Goal: Task Accomplishment & Management: Manage account settings

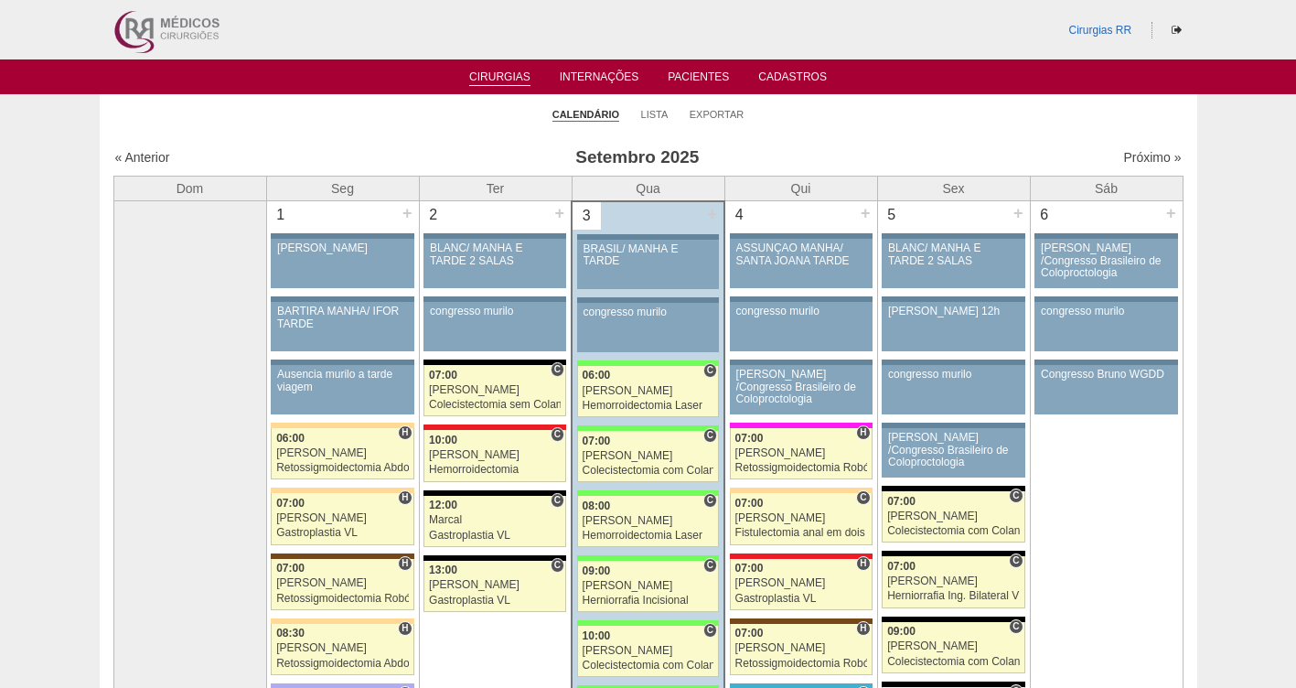
click at [655, 118] on link "Lista" at bounding box center [654, 114] width 27 height 13
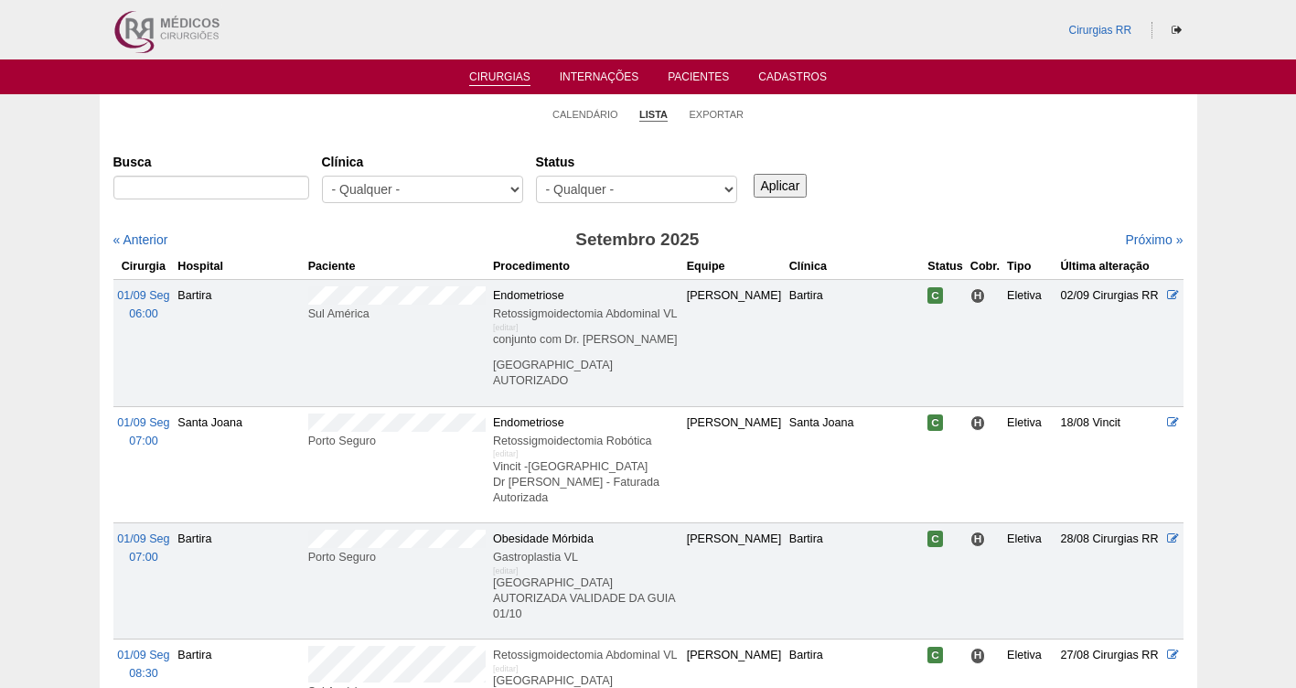
select select "resr"
click at [536, 176] on select "- Qualquer - Reservada Confirmada Suspensa Cancelada" at bounding box center [636, 189] width 201 height 27
click at [781, 188] on input "Aplicar" at bounding box center [780, 186] width 54 height 24
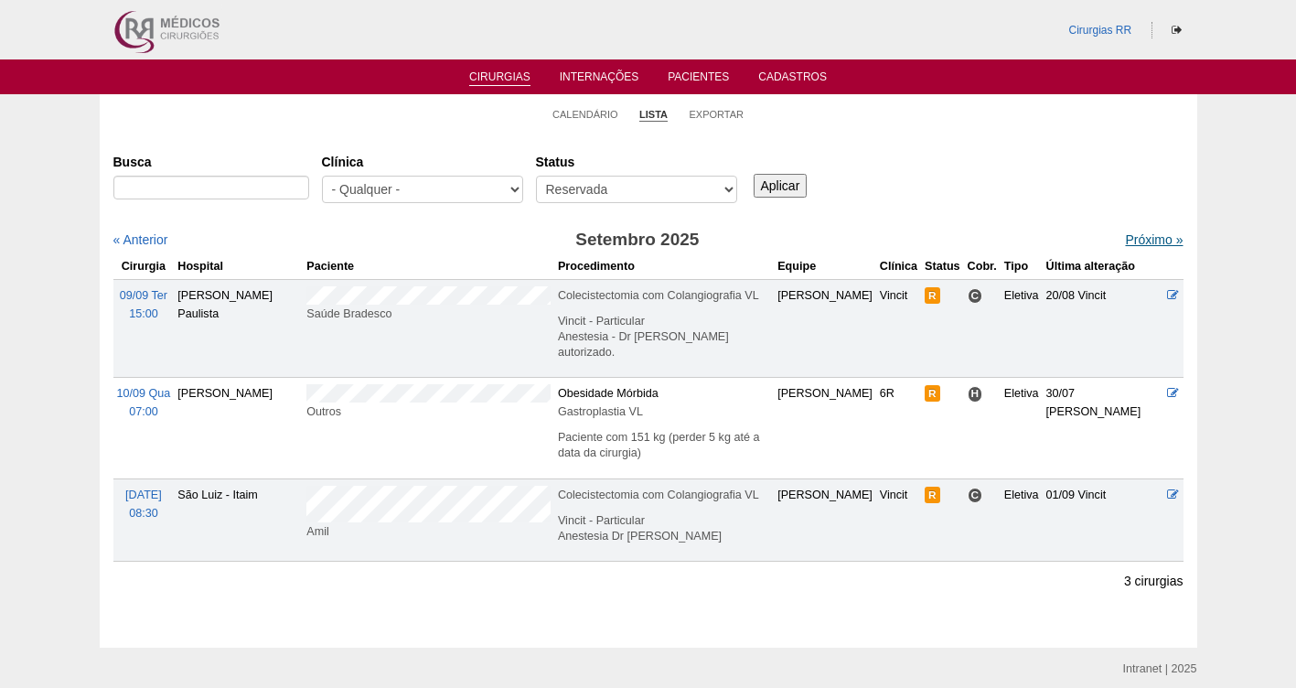
click at [1125, 243] on link "Próximo »" at bounding box center [1154, 239] width 58 height 15
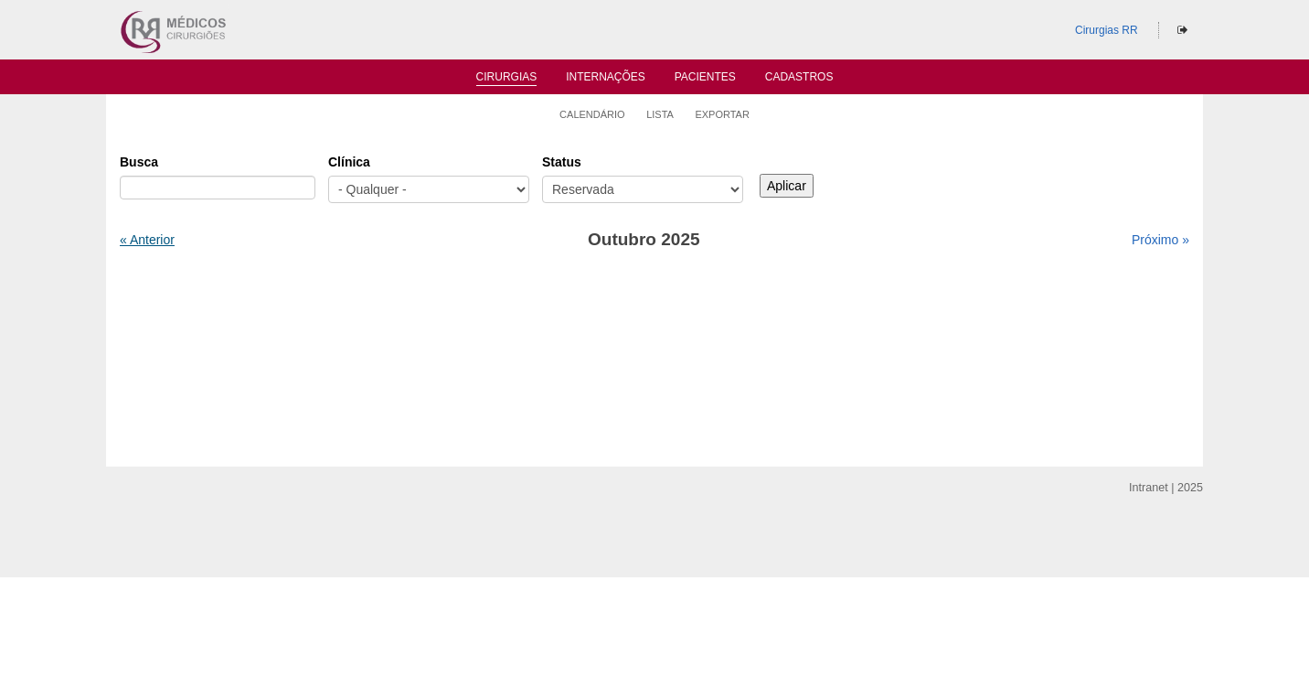
click at [155, 235] on link "« Anterior" at bounding box center [147, 239] width 55 height 15
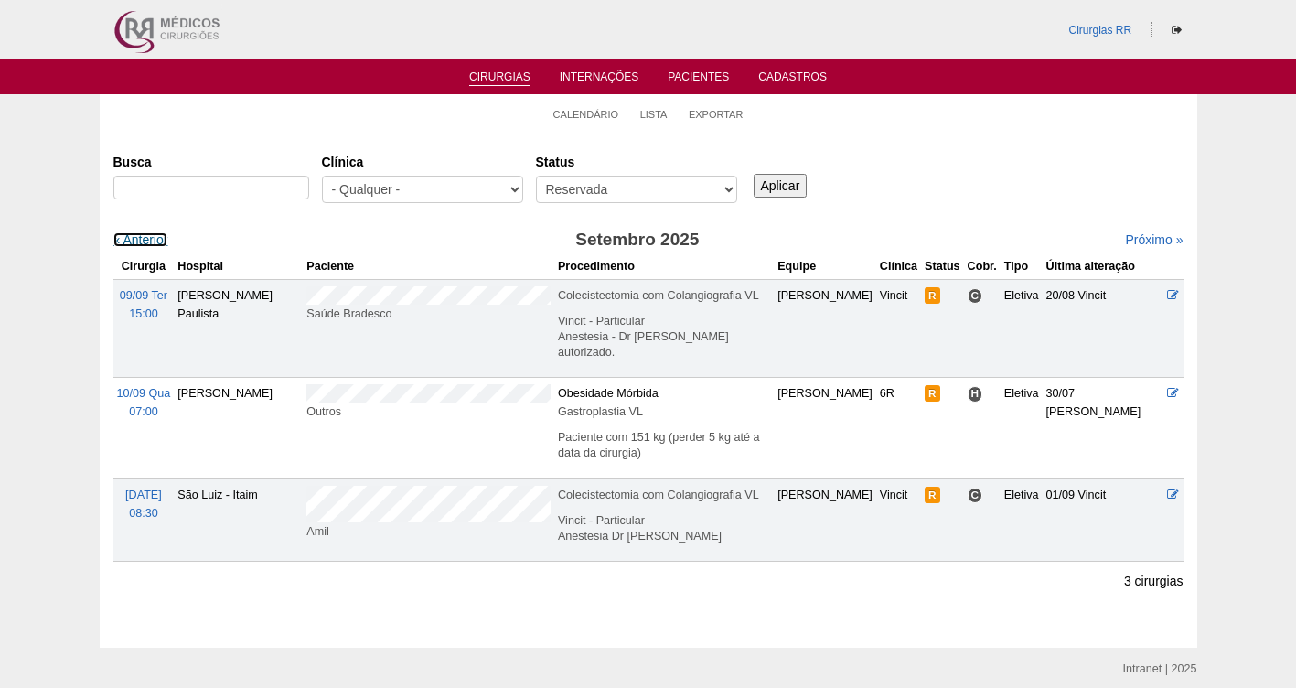
click at [155, 235] on link "« Anterior" at bounding box center [140, 239] width 55 height 15
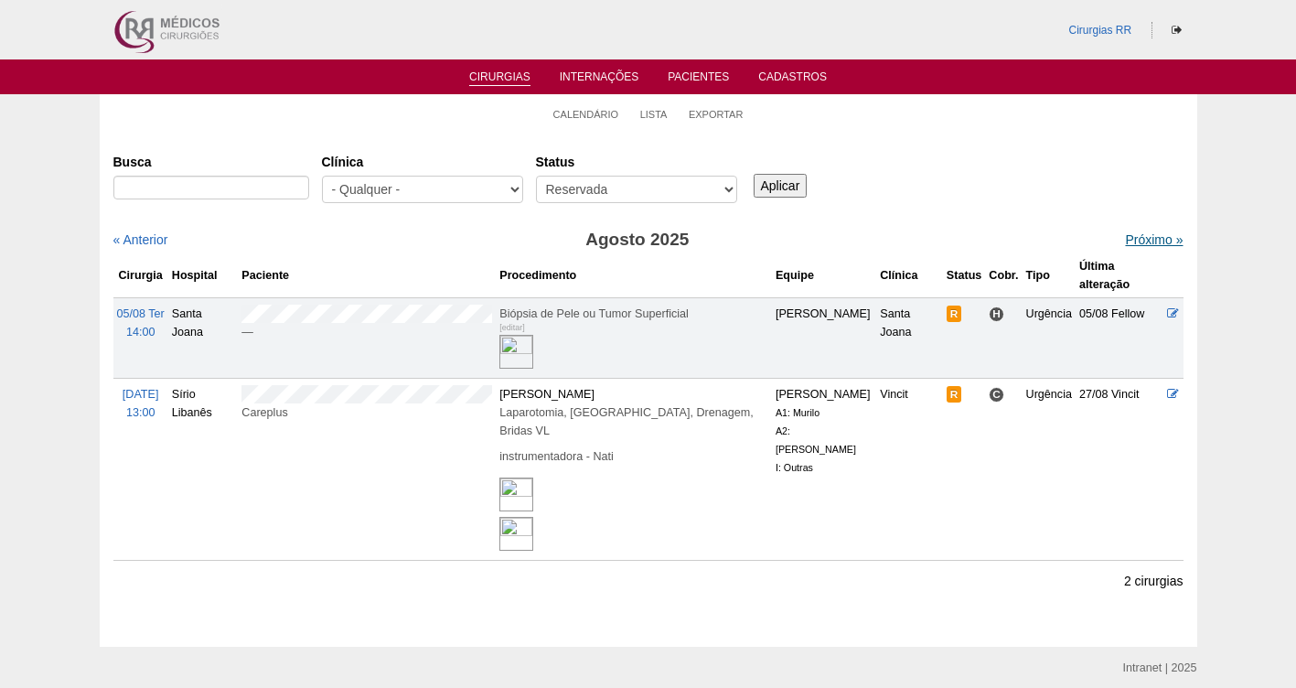
click at [1126, 243] on link "Próximo »" at bounding box center [1154, 239] width 58 height 15
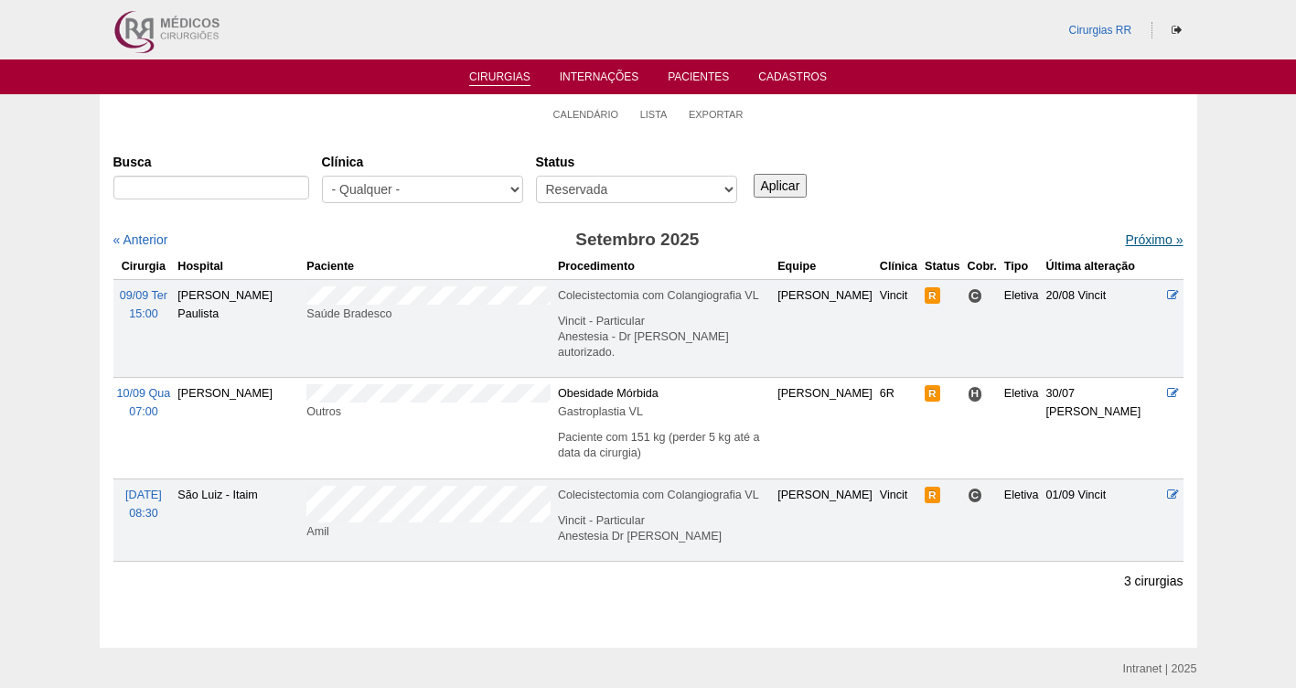
click at [1125, 235] on link "Próximo »" at bounding box center [1154, 239] width 58 height 15
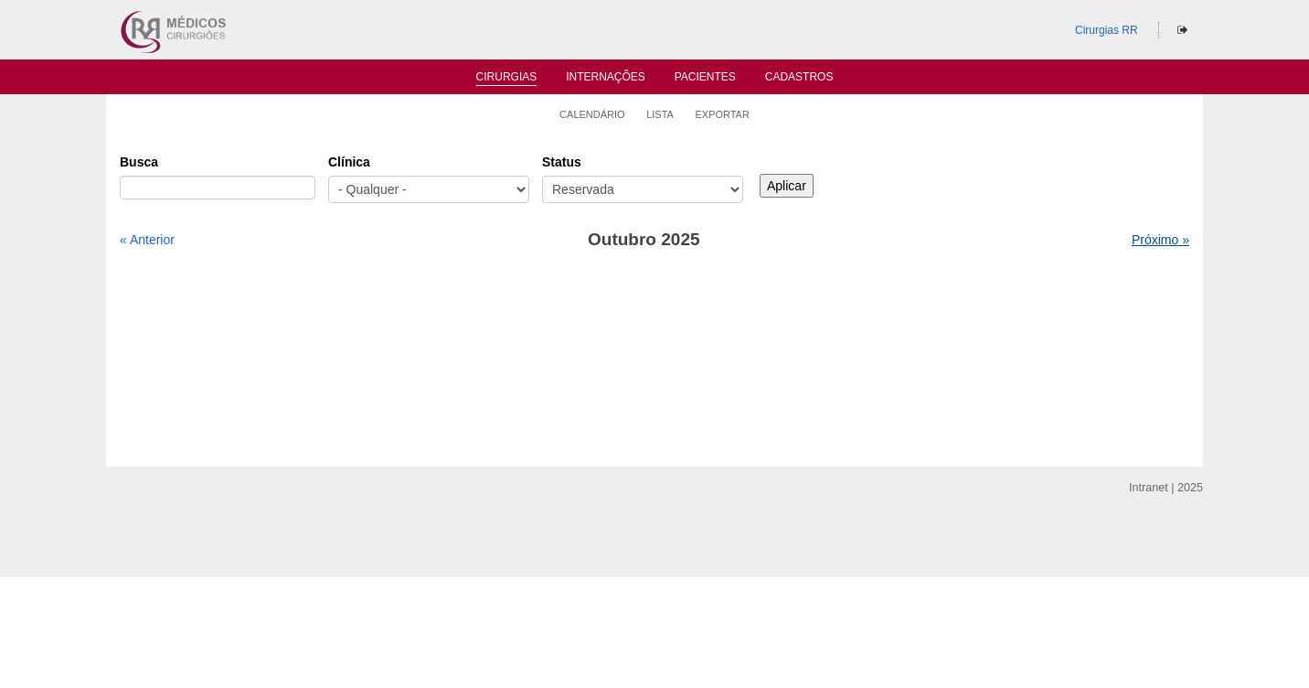
click at [1132, 232] on link "Próximo »" at bounding box center [1161, 239] width 58 height 15
click at [659, 187] on select "- Qualquer - Reservada Confirmada Suspensa Cancelada" at bounding box center [642, 189] width 201 height 27
select select "conf"
click at [542, 176] on select "- Qualquer - Reservada Confirmada Suspensa Cancelada" at bounding box center [642, 189] width 201 height 27
click at [781, 182] on input "Aplicar" at bounding box center [787, 186] width 54 height 24
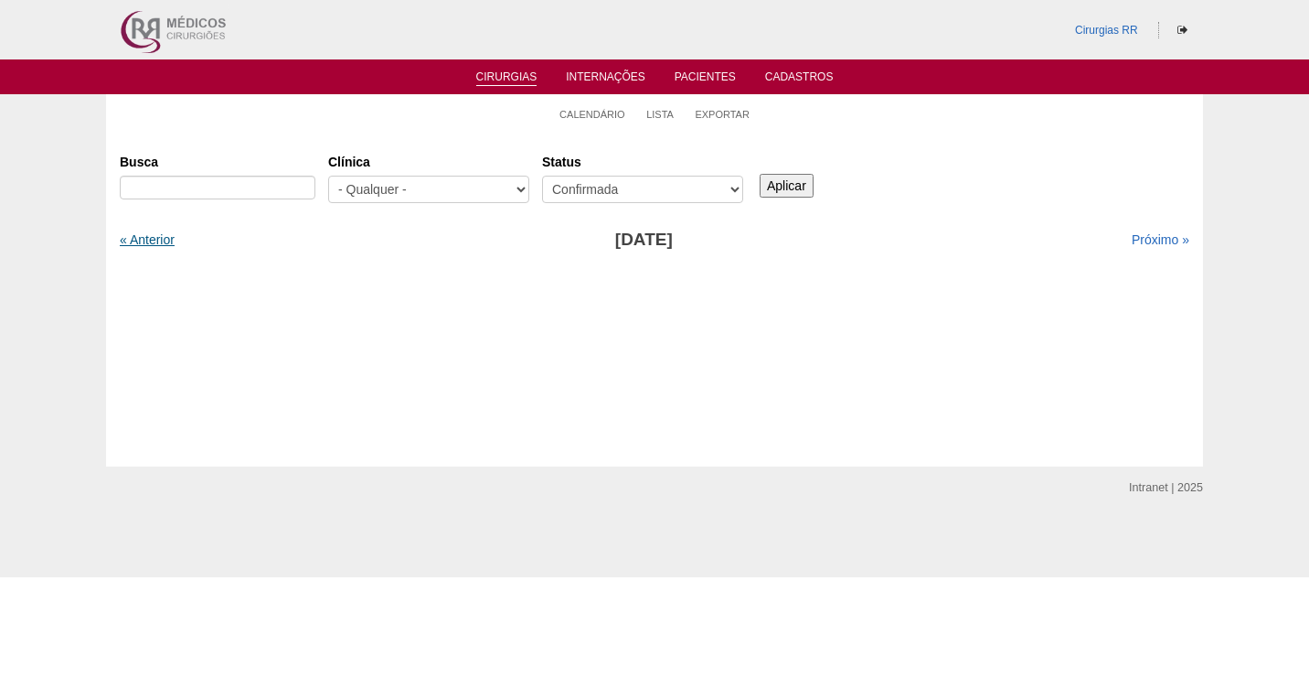
click at [145, 238] on link "« Anterior" at bounding box center [147, 239] width 55 height 15
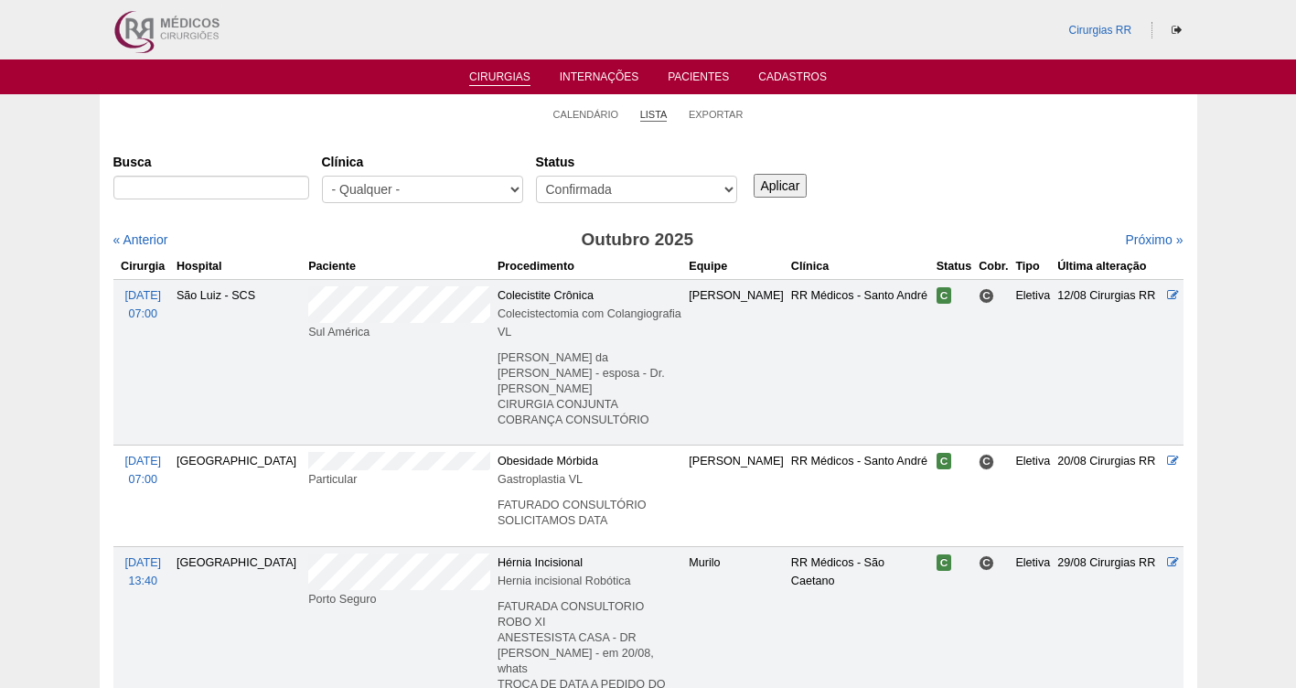
click at [644, 113] on link "Lista" at bounding box center [653, 115] width 27 height 14
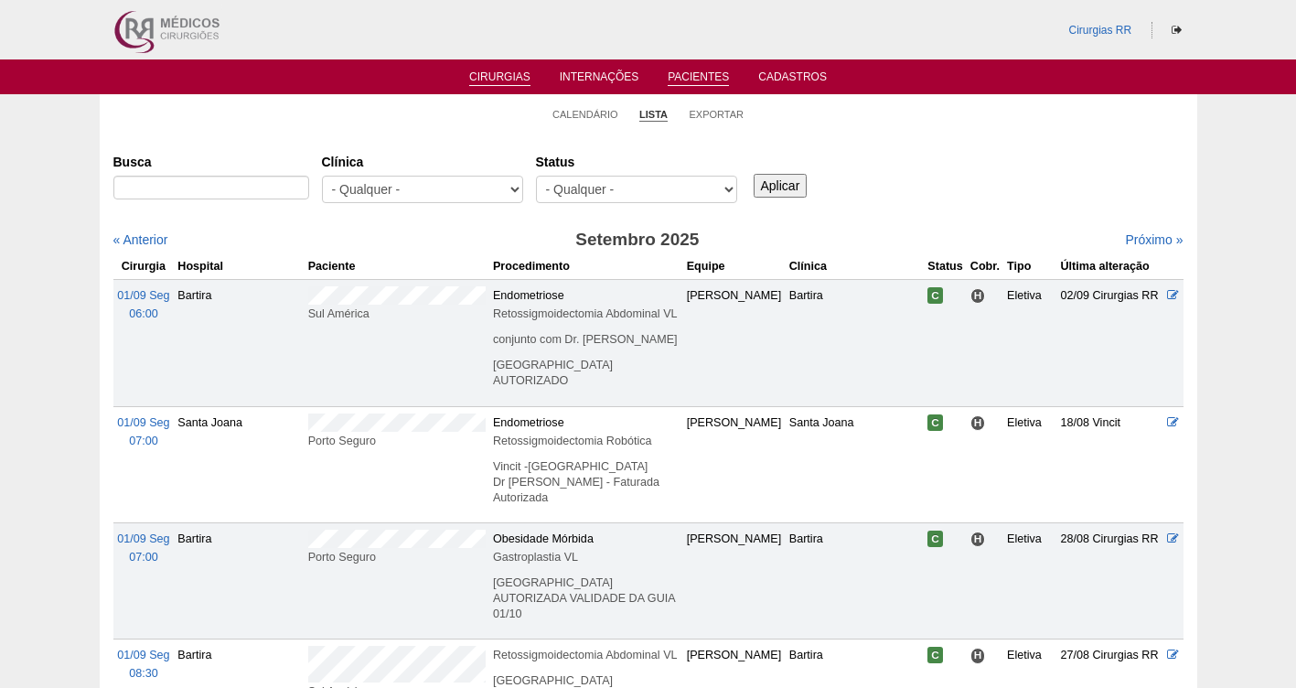
click at [700, 72] on link "Pacientes" at bounding box center [697, 78] width 61 height 16
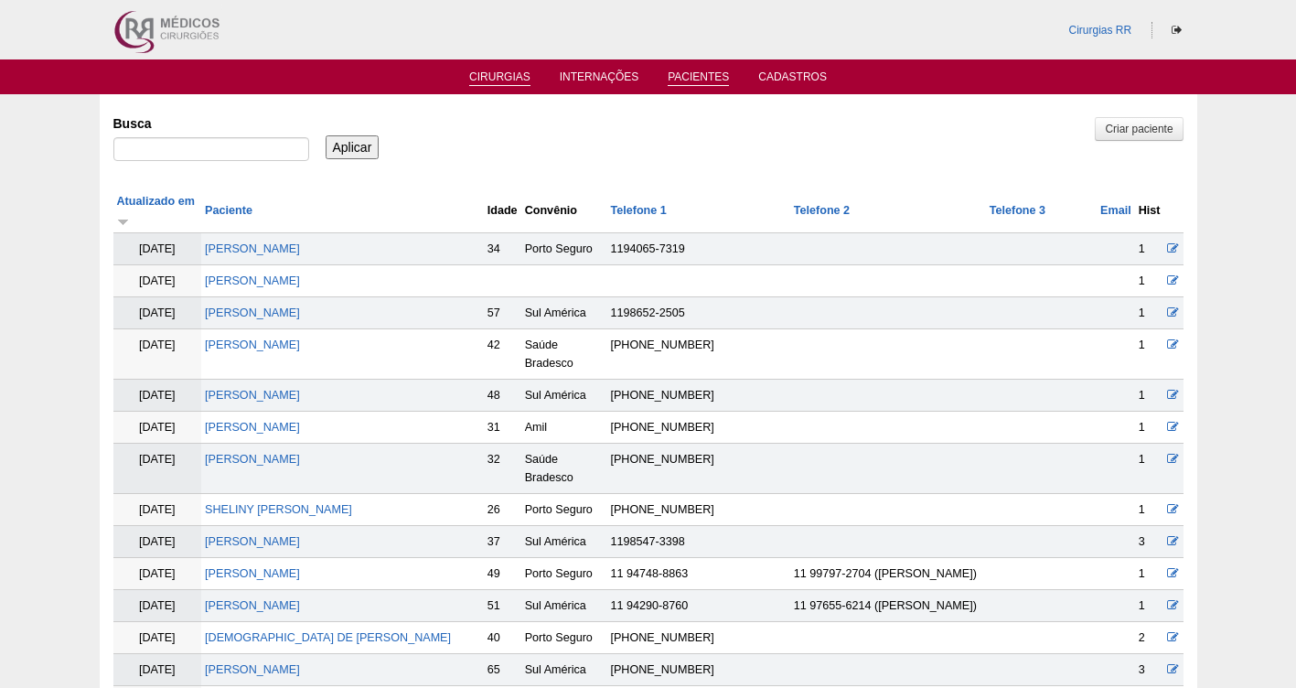
click at [511, 73] on link "Cirurgias" at bounding box center [499, 78] width 61 height 16
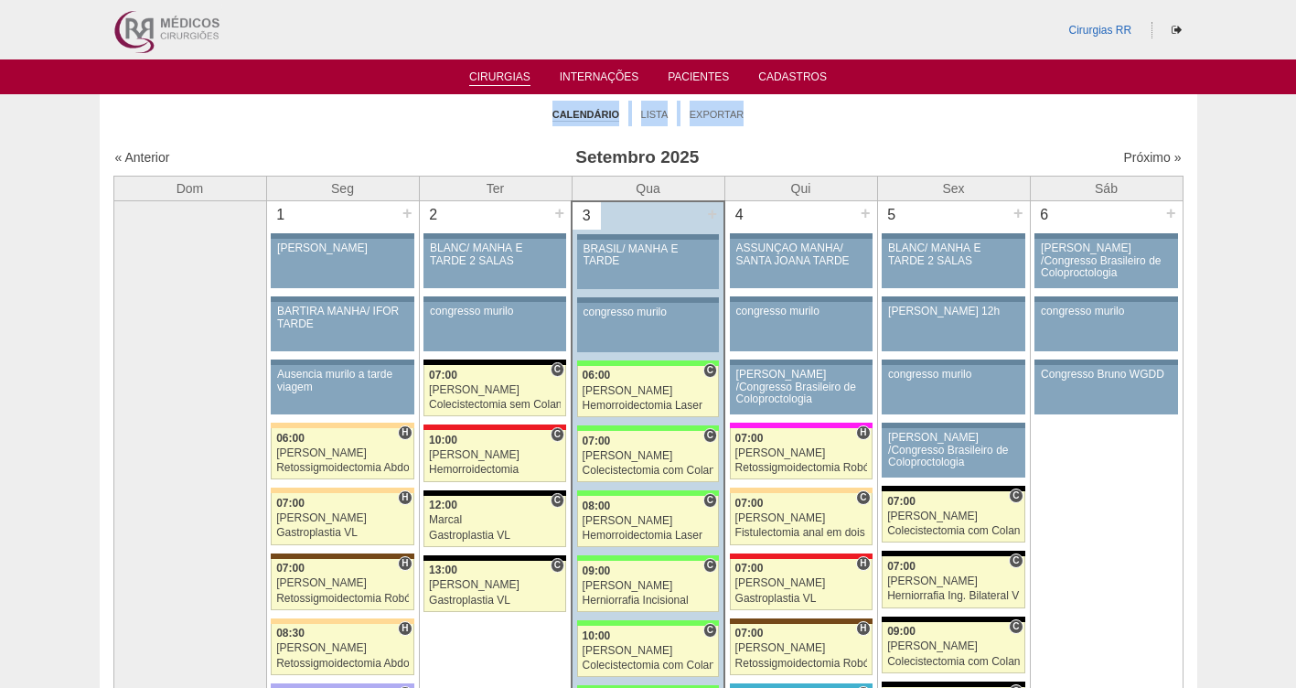
drag, startPoint x: 1287, startPoint y: 89, endPoint x: 1286, endPoint y: 120, distance: 31.1
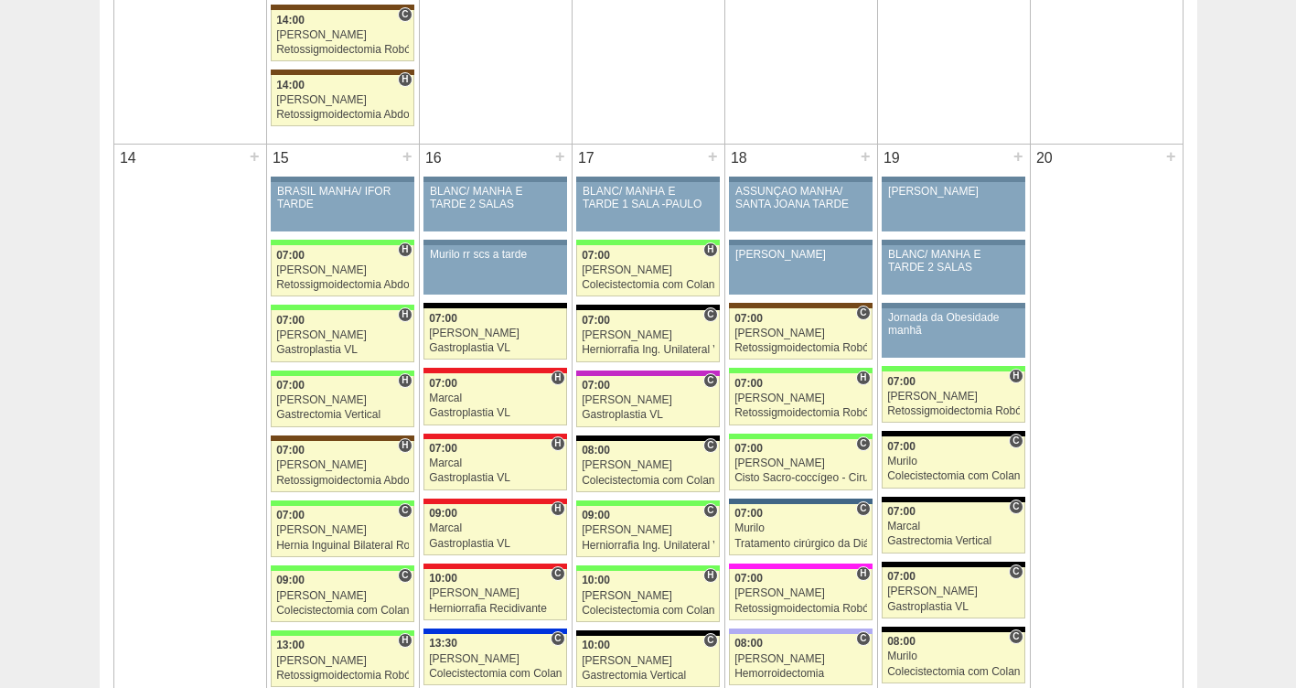
scroll to position [1966, 0]
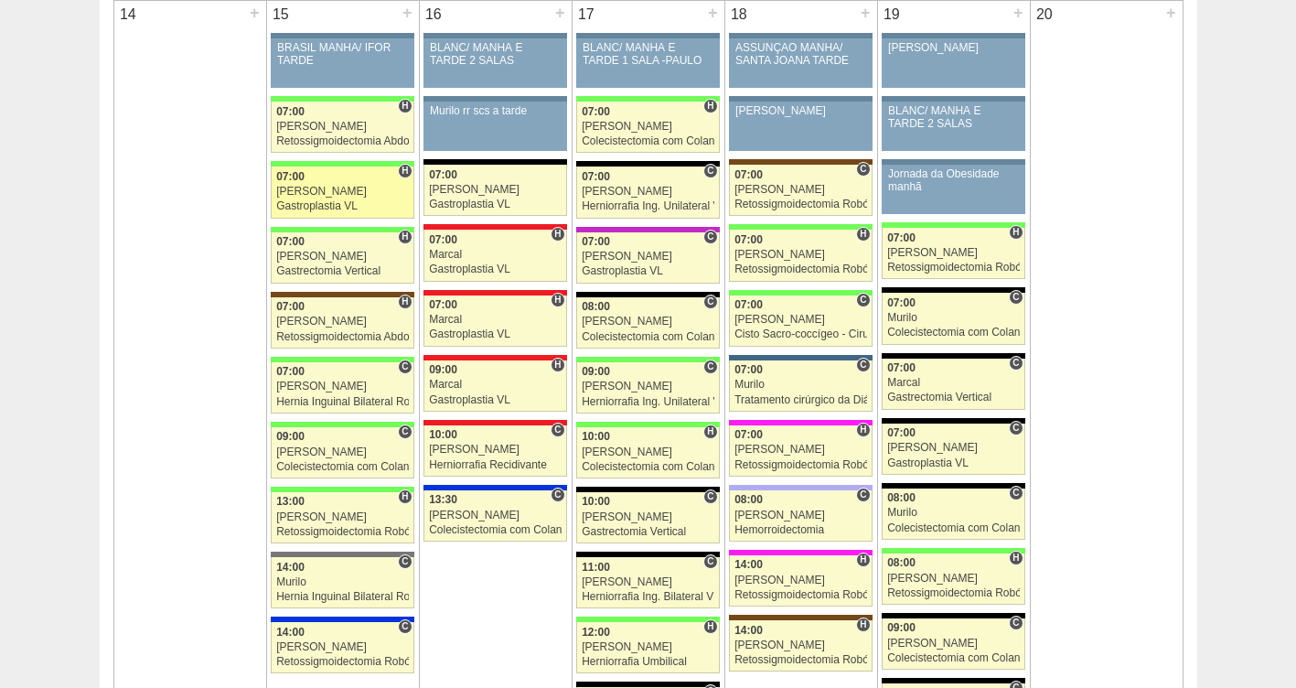
click at [333, 197] on div "[PERSON_NAME]" at bounding box center [342, 192] width 133 height 12
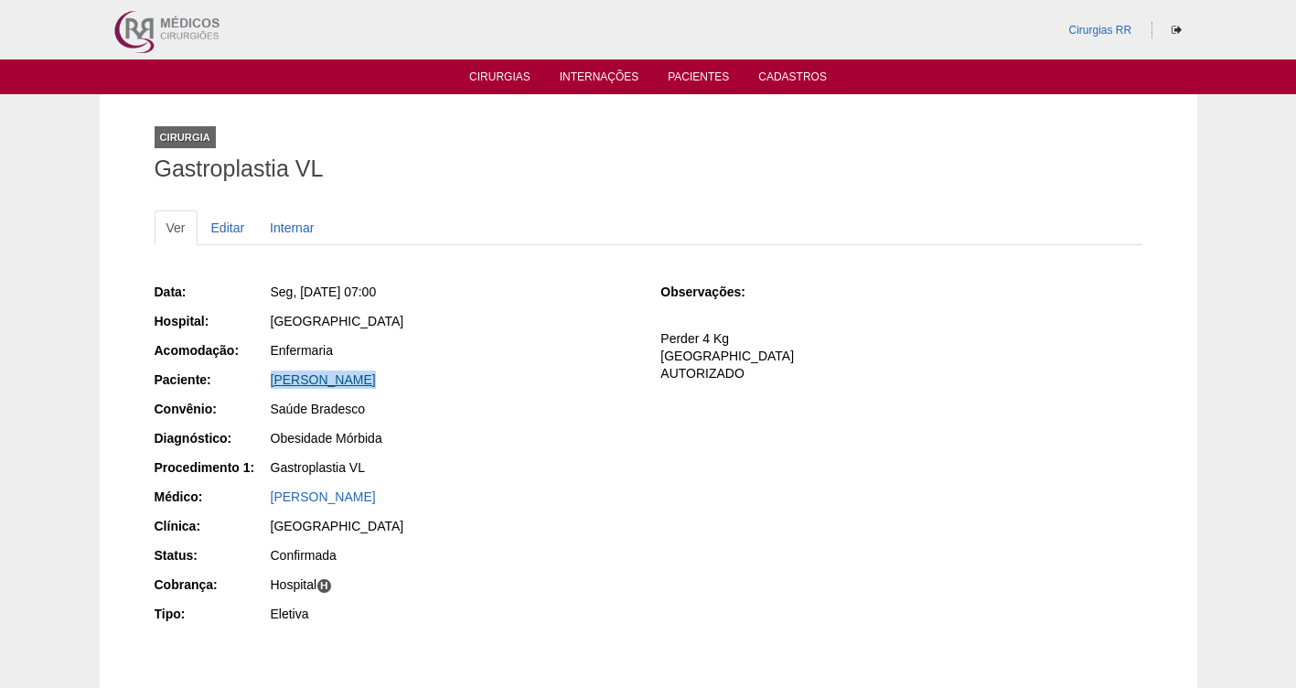
drag, startPoint x: 395, startPoint y: 382, endPoint x: 272, endPoint y: 378, distance: 123.5
click at [272, 378] on div "[PERSON_NAME]" at bounding box center [453, 379] width 365 height 18
copy link "Eric Leonardi"
click at [218, 226] on link "Editar" at bounding box center [228, 227] width 58 height 35
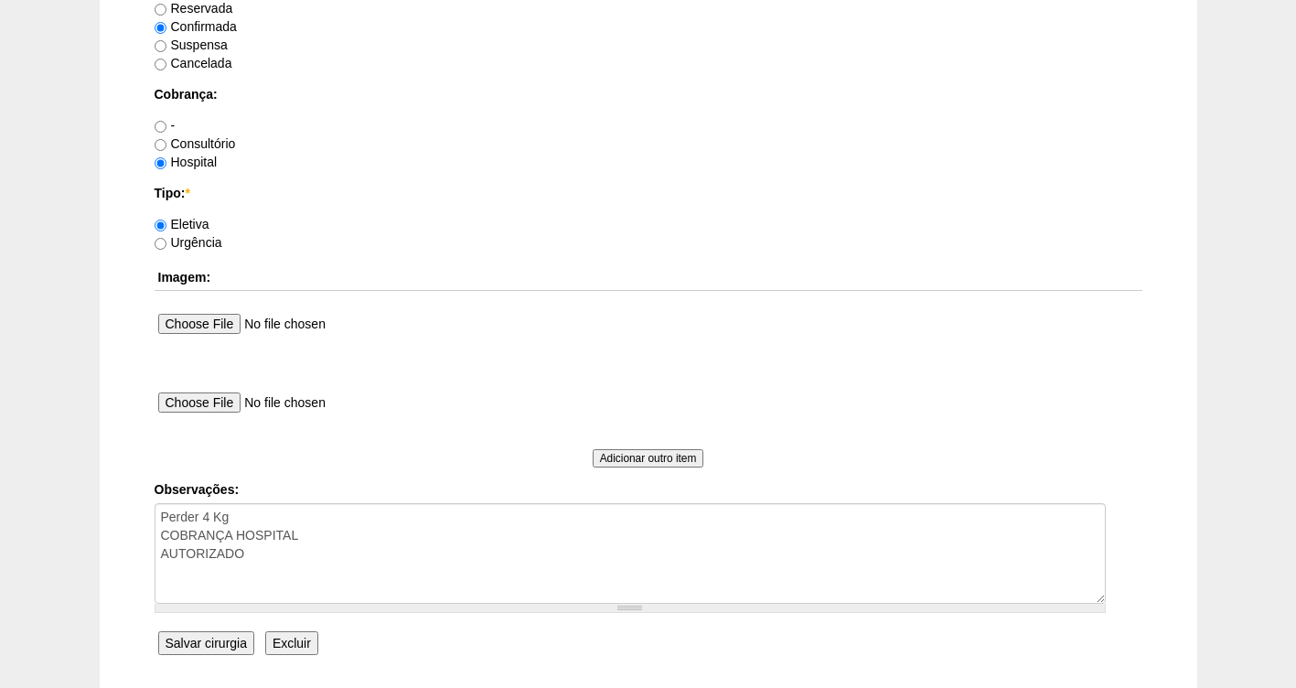
scroll to position [1669, 0]
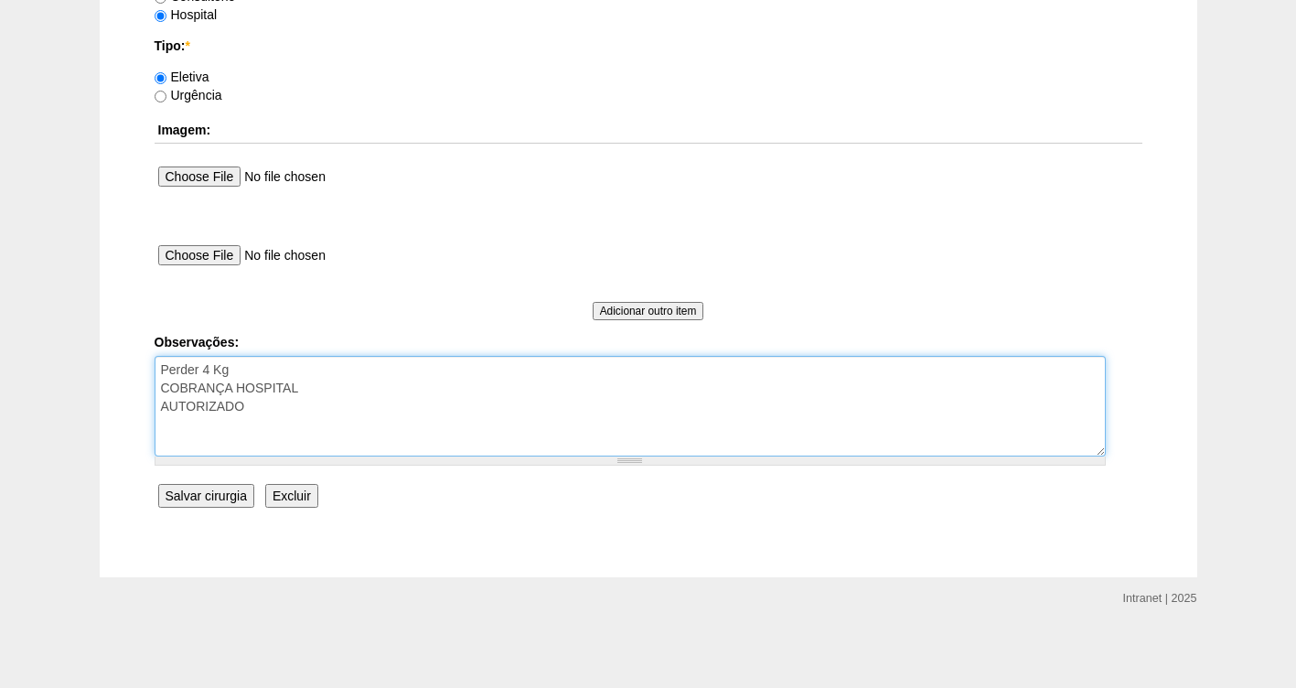
click at [278, 411] on textarea "Perder 4 Kg COBRANÇA HOSPITAL AUTORIZADO" at bounding box center [630, 406] width 951 height 101
type textarea "Perder 4 Kg COBRANÇA HOSPITAL AUTORIZADO-BRADESCO"
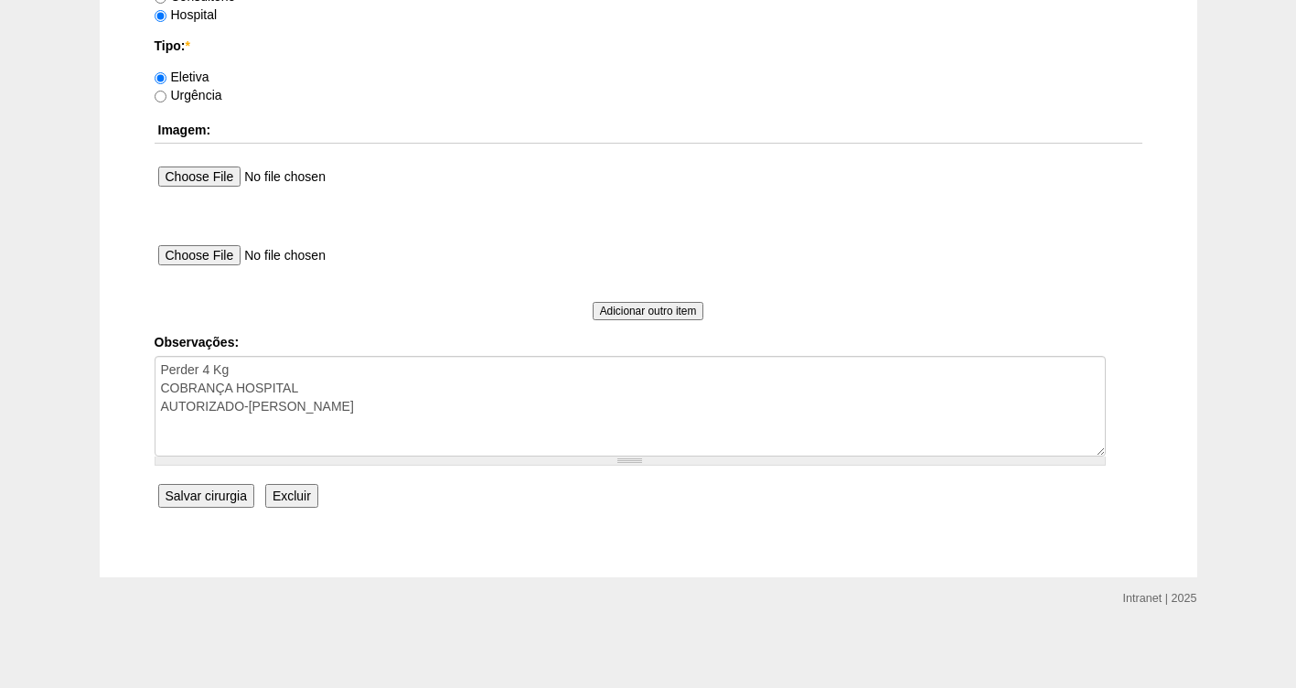
click at [217, 491] on input "Salvar cirurgia" at bounding box center [206, 496] width 96 height 24
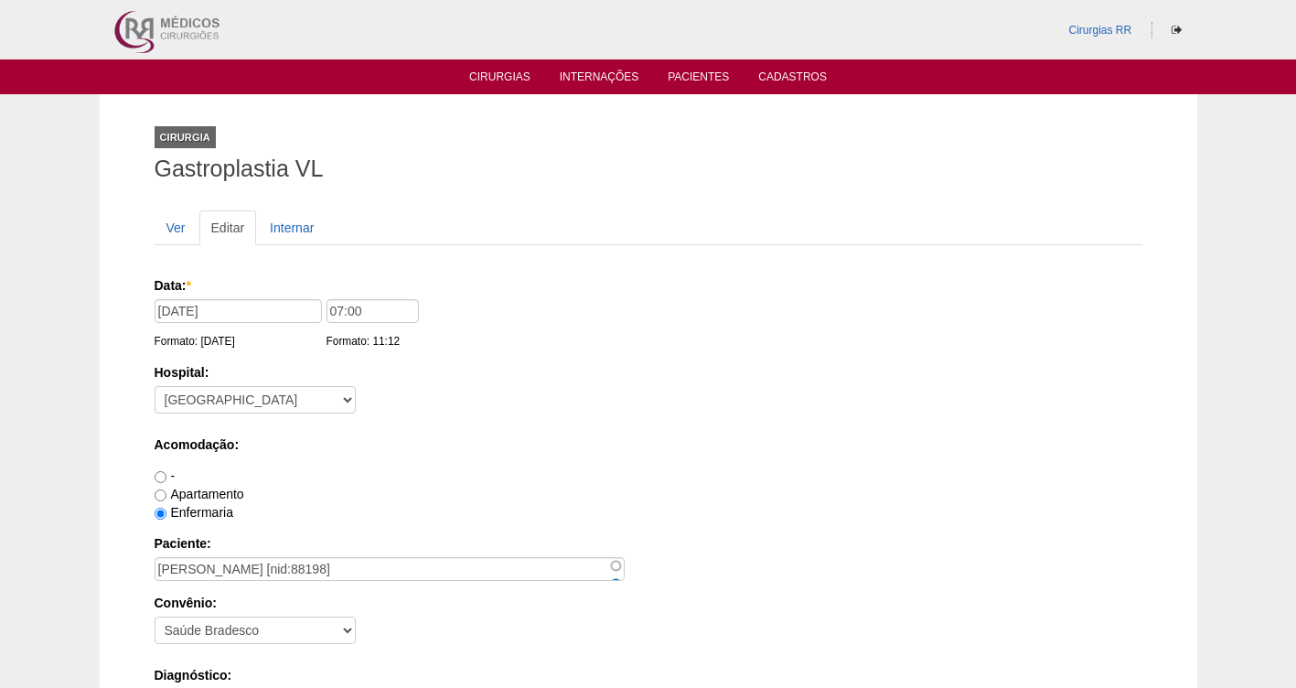
scroll to position [1669, 0]
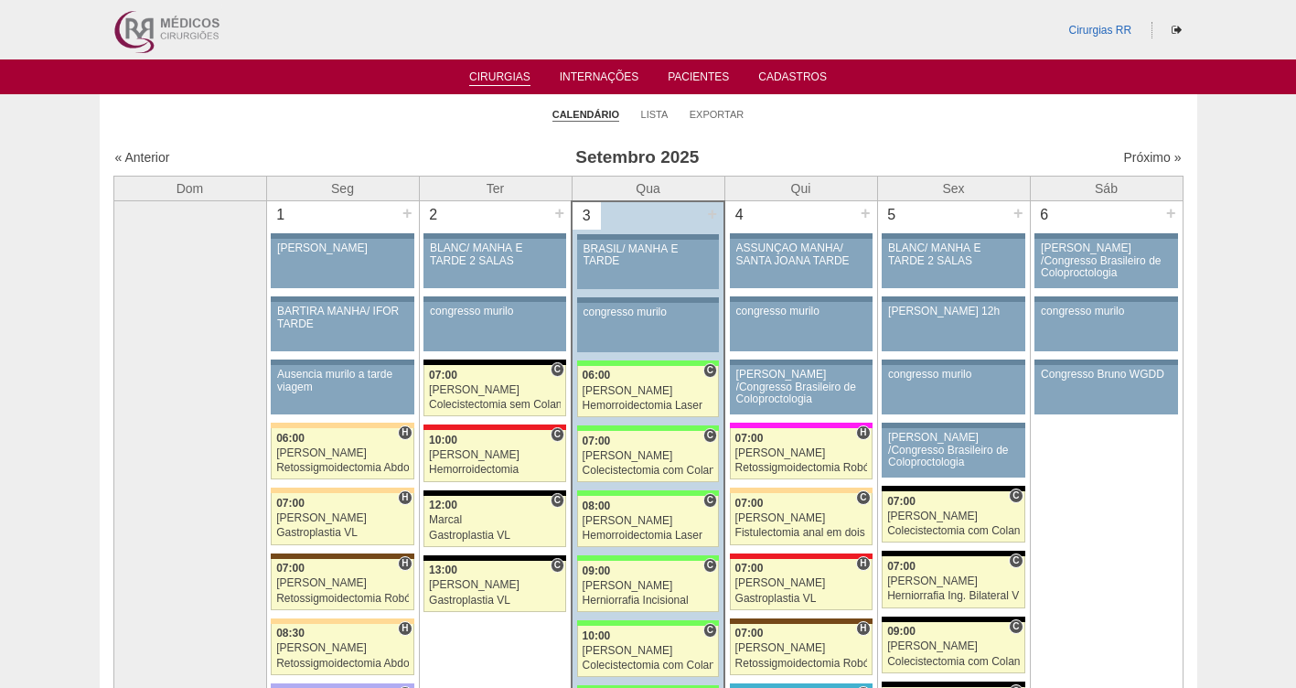
scroll to position [1966, 0]
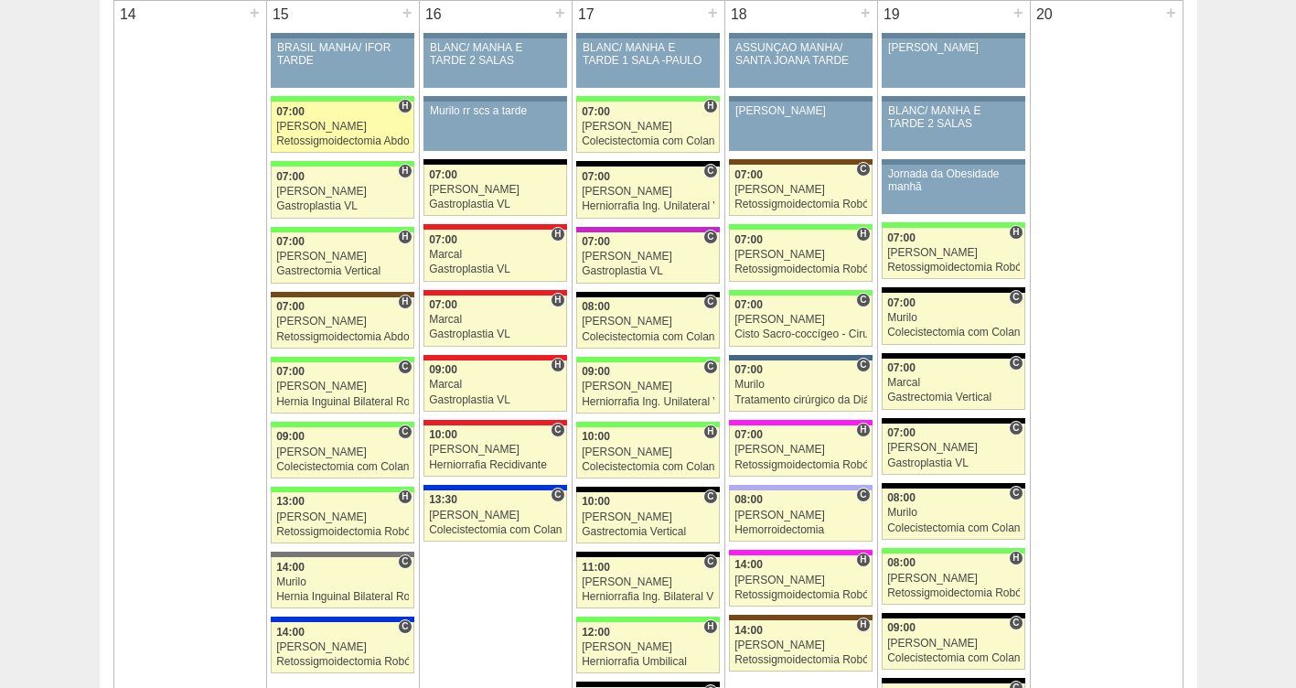
click at [314, 123] on div "[PERSON_NAME]" at bounding box center [342, 127] width 133 height 12
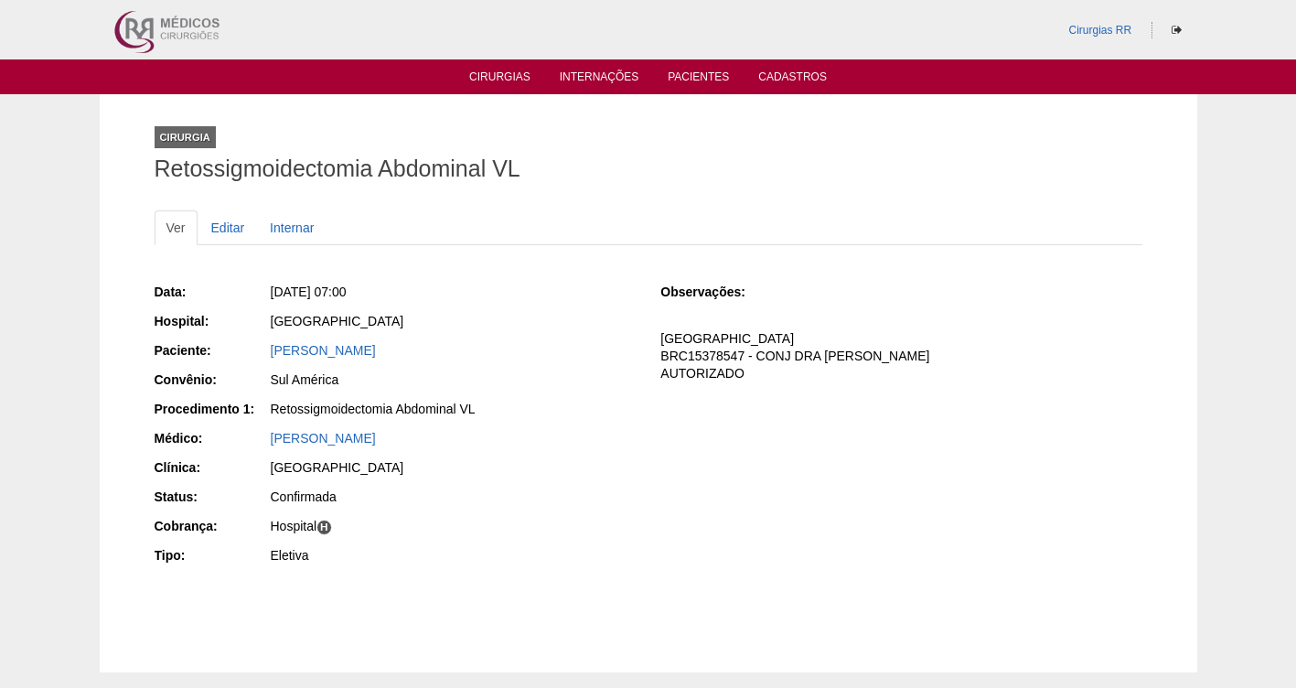
drag, startPoint x: 548, startPoint y: 351, endPoint x: 222, endPoint y: 360, distance: 325.6
click at [222, 360] on div "Paciente: NATALY GOMES DA SILVA DOS SANTOS" at bounding box center [395, 352] width 481 height 23
copy link "NATALY GOMES DA SILVA DOS SANTOS"
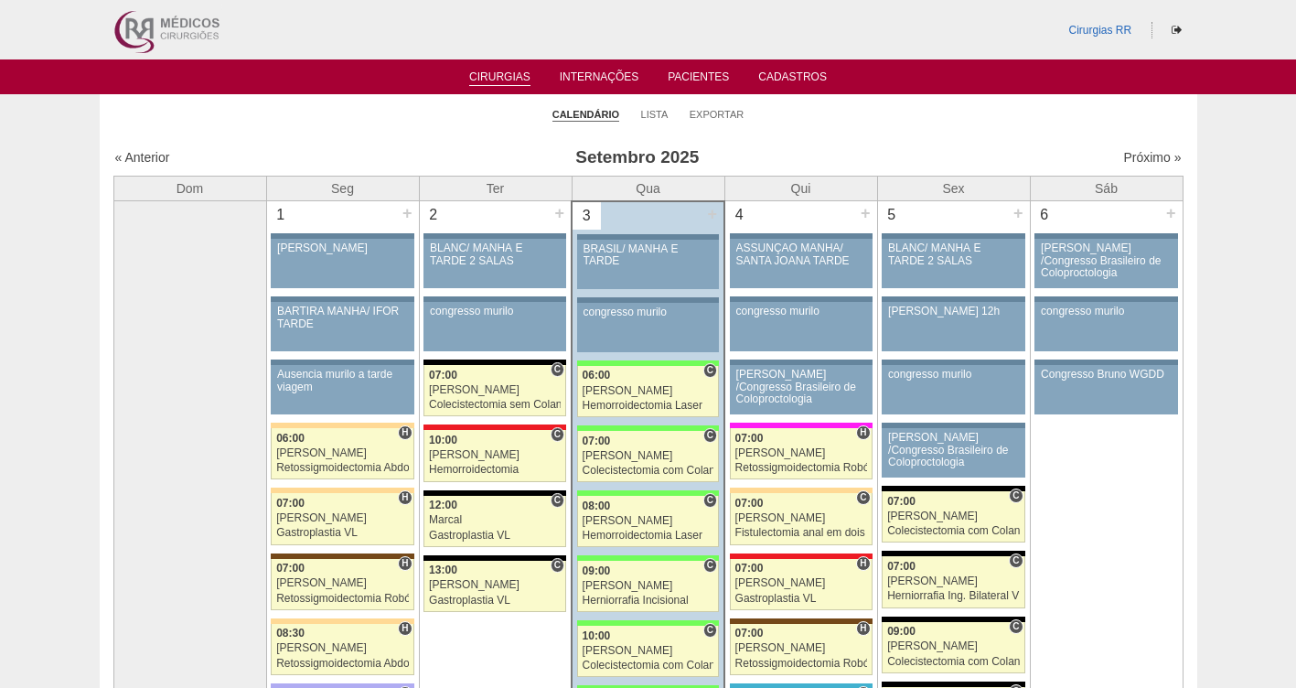
scroll to position [1966, 0]
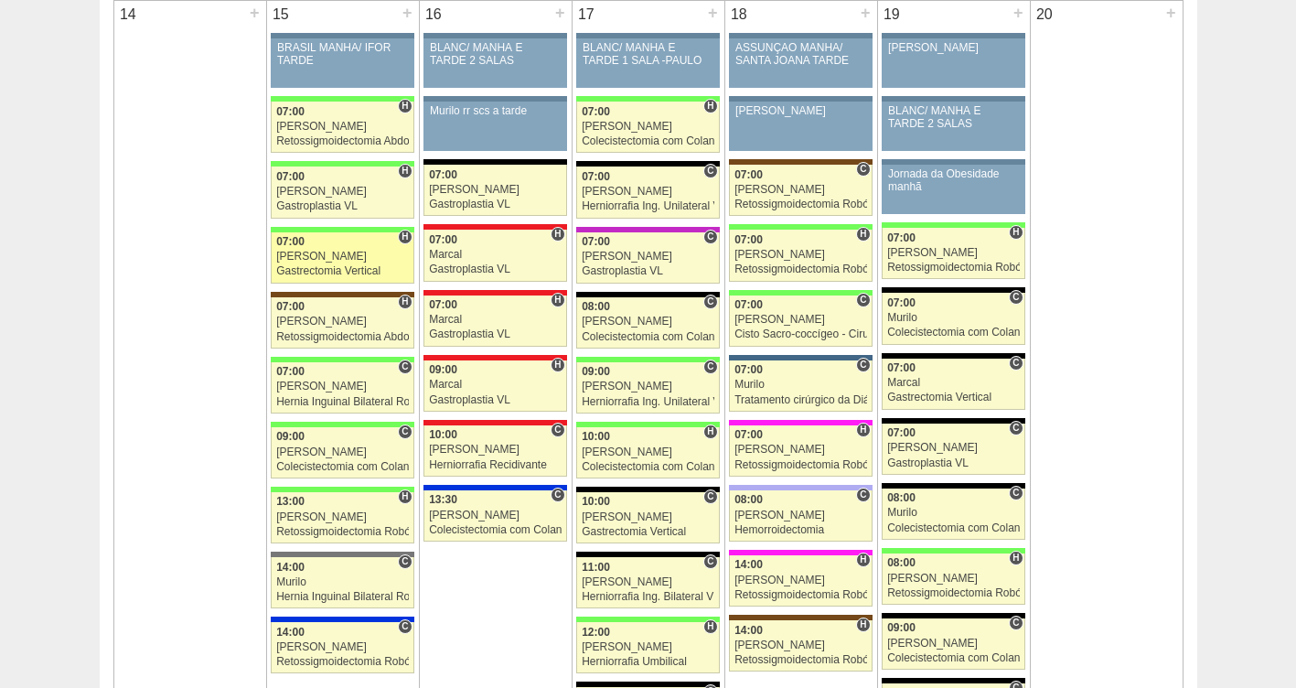
click at [293, 249] on link "88344 Fellow H 07:00 Felipe Rossi Gastrectomia Vertical Hospital Brasil Bartira…" at bounding box center [342, 257] width 143 height 51
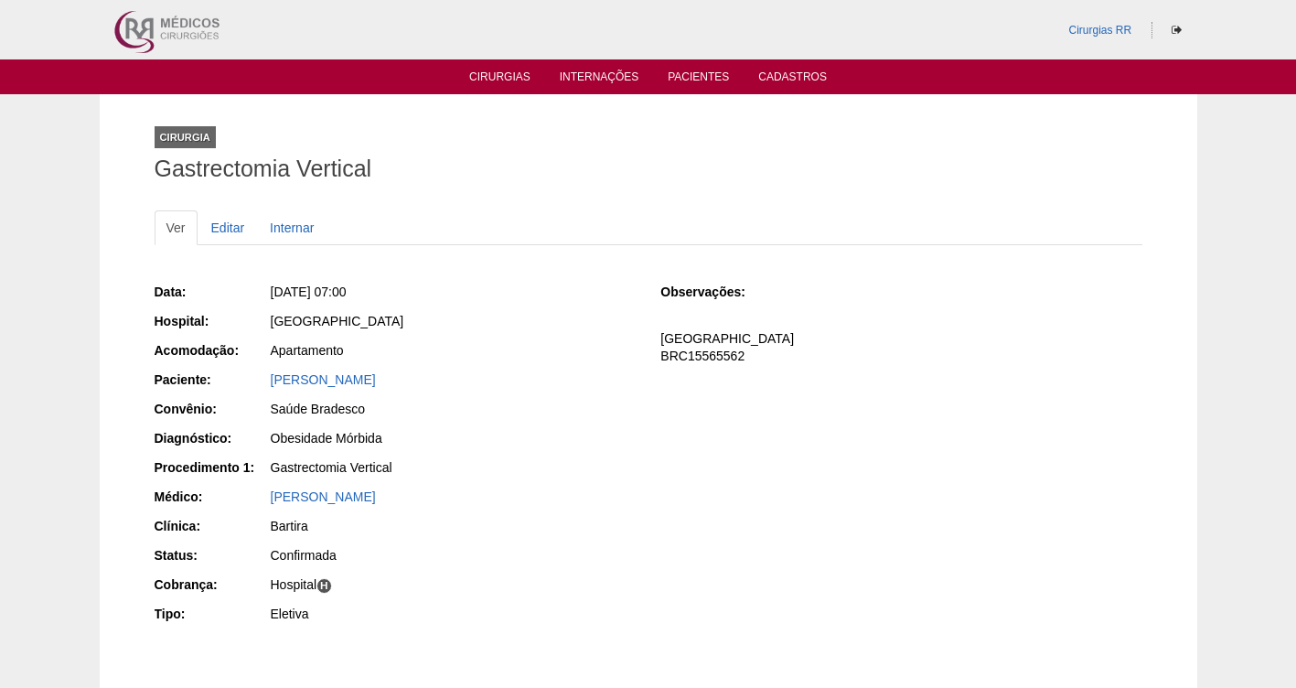
drag, startPoint x: 432, startPoint y: 386, endPoint x: 260, endPoint y: 378, distance: 173.0
click at [260, 378] on div "Paciente: [PERSON_NAME]" at bounding box center [395, 381] width 481 height 23
copy div "Paciente: [PERSON_NAME]"
click at [502, 75] on link "Cirurgias" at bounding box center [499, 78] width 61 height 16
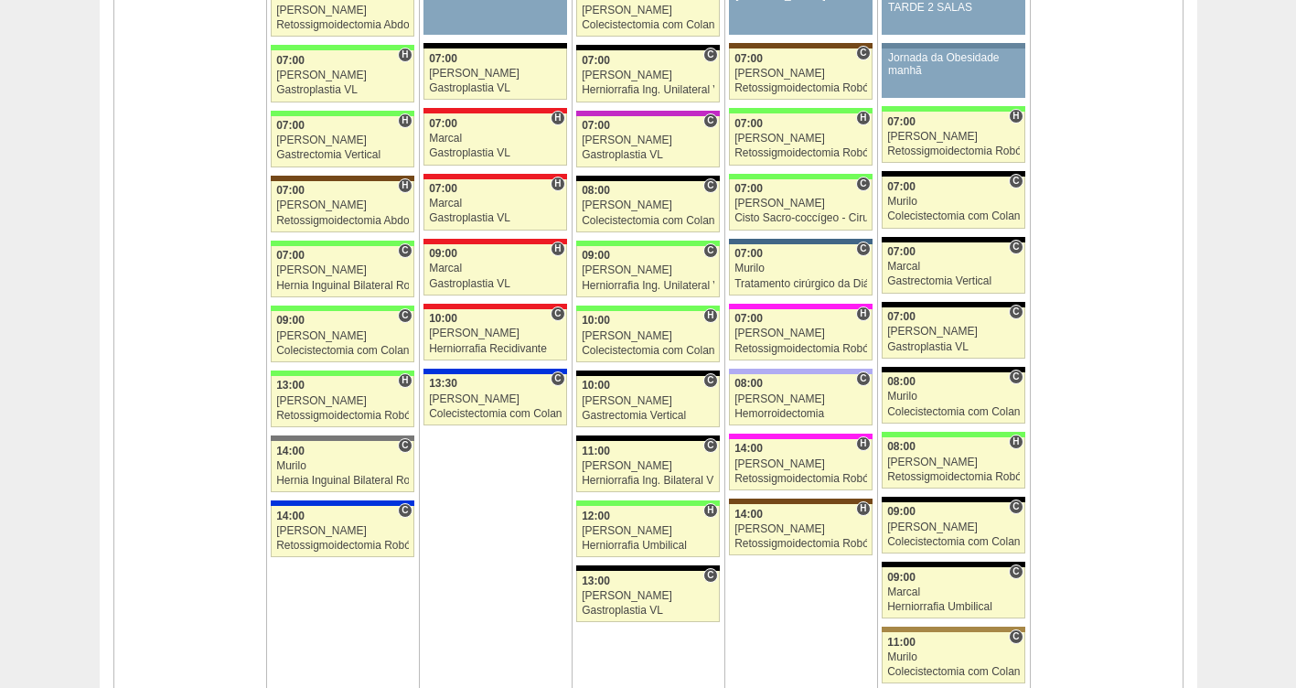
scroll to position [2641, 0]
